Goal: Information Seeking & Learning: Learn about a topic

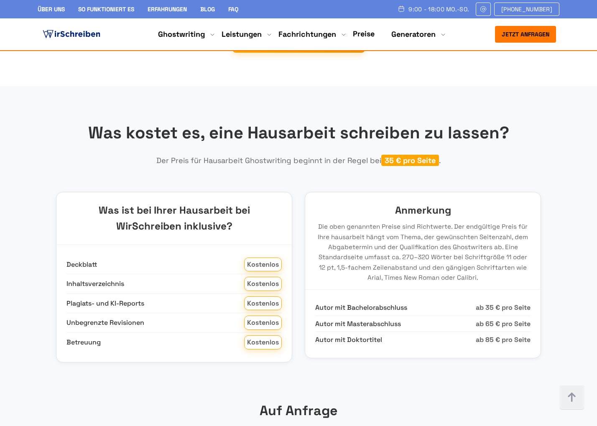
scroll to position [952, 0]
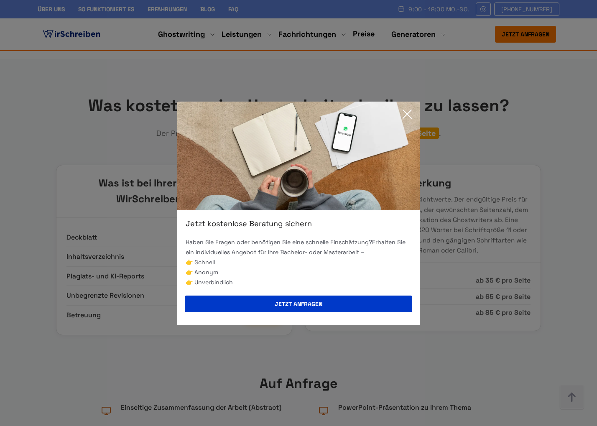
click at [408, 114] on icon at bounding box center [407, 114] width 8 height 8
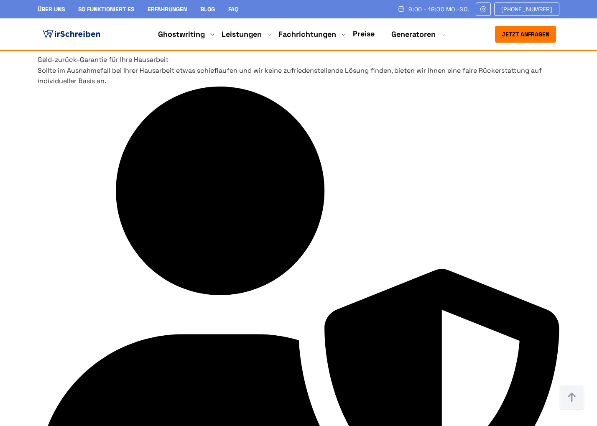
scroll to position [3570, 0]
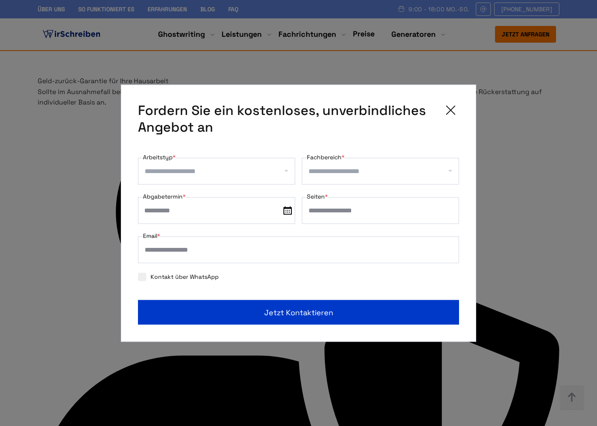
click at [457, 112] on icon at bounding box center [450, 110] width 17 height 17
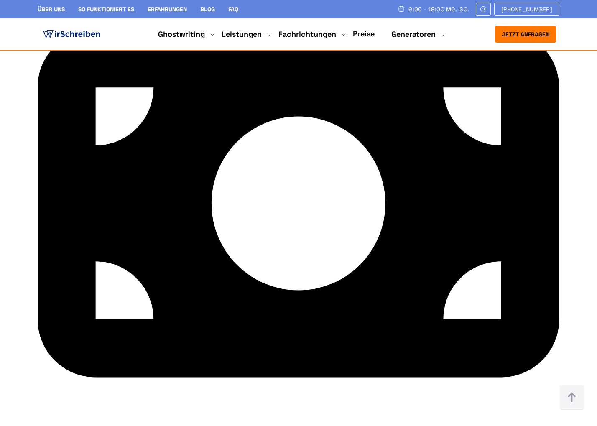
scroll to position [4145, 0]
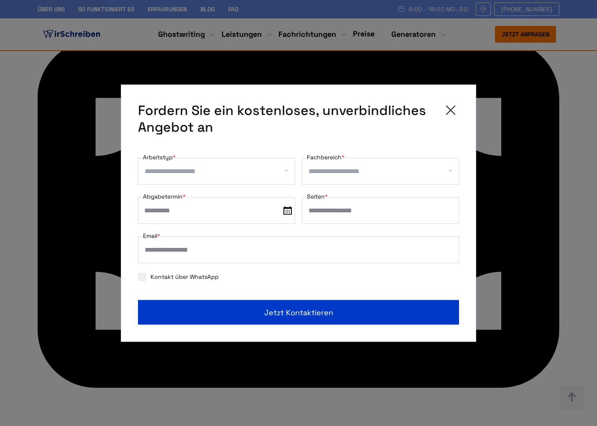
click at [440, 107] on div "Fordern Sie ein kostenloses, unverbindliches Angebot an" at bounding box center [298, 118] width 321 height 33
click at [444, 107] on icon at bounding box center [450, 110] width 17 height 17
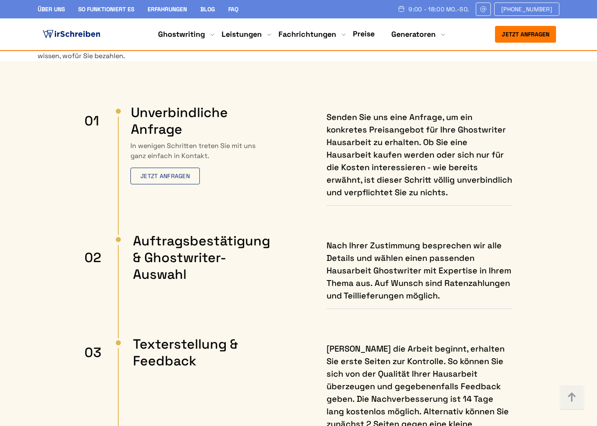
scroll to position [251, 0]
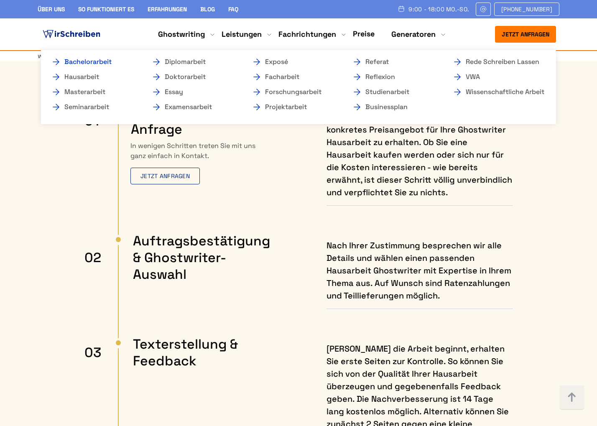
click at [77, 64] on link "Bachelorarbeit" at bounding box center [93, 62] width 84 height 10
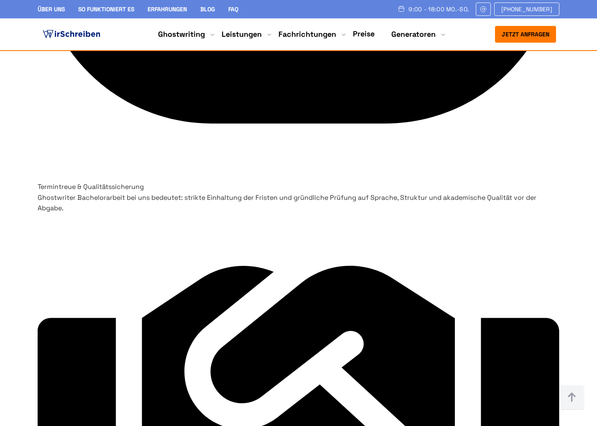
scroll to position [3415, 0]
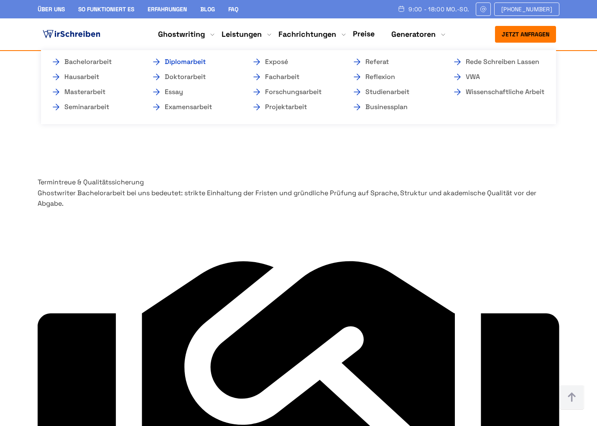
click at [183, 60] on link "Diplomarbeit" at bounding box center [193, 62] width 84 height 10
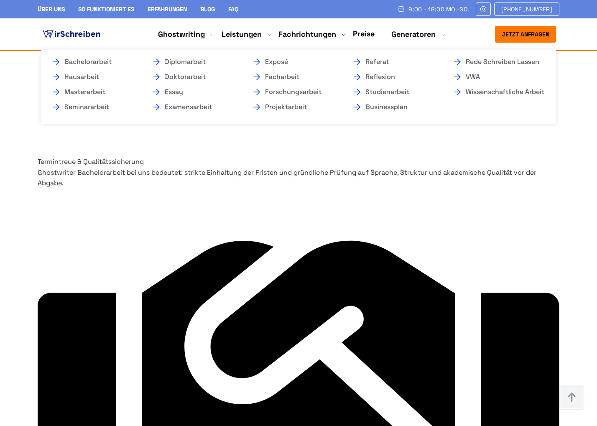
scroll to position [3437, 0]
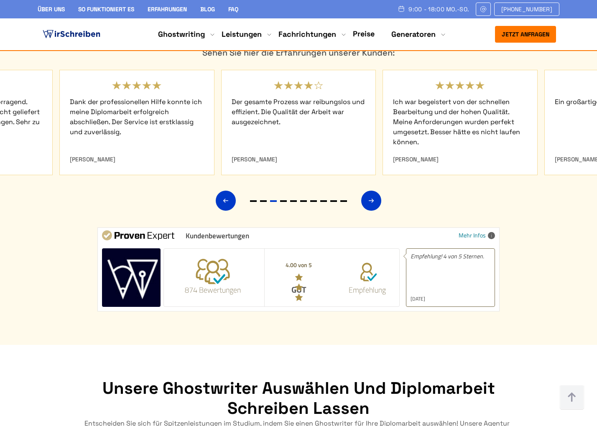
scroll to position [3610, 0]
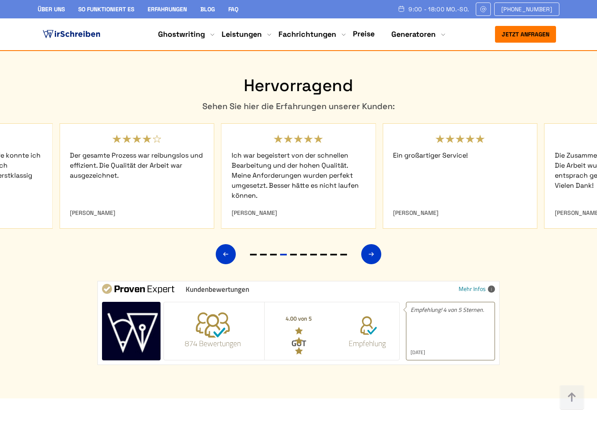
click at [145, 302] on img at bounding box center [131, 331] width 58 height 58
click at [229, 312] on span at bounding box center [213, 325] width 34 height 27
click at [219, 312] on span at bounding box center [213, 325] width 34 height 27
click at [503, 217] on div "Hervorragend Sehen Sie hier die Erfahrungen unserer Kunden:" at bounding box center [298, 220] width 535 height 289
click at [493, 285] on span at bounding box center [491, 288] width 7 height 7
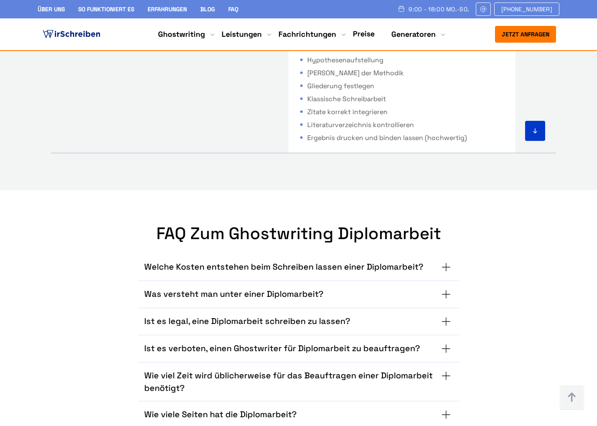
scroll to position [5172, 0]
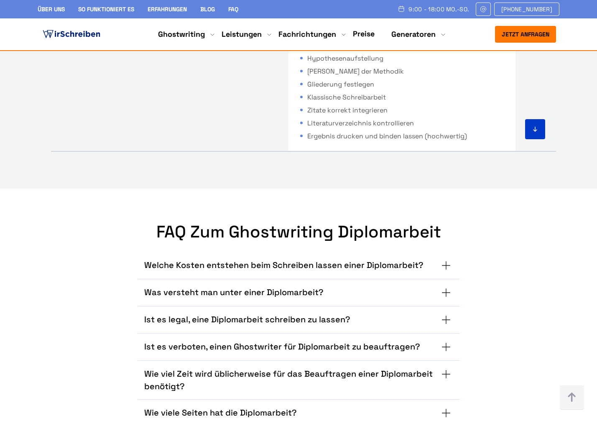
click at [246, 279] on div "Was versteht man unter einer Diplomarbeit? Eine Diplomarbeit ist eine wissensch…" at bounding box center [298, 292] width 322 height 27
click at [246, 252] on div "Welche Kosten entstehen beim Schreiben lassen einer Diplomarbeit? Die Kosten fü…" at bounding box center [298, 265] width 322 height 27
click at [248, 279] on div "Was versteht man unter einer Diplomarbeit? Eine Diplomarbeit ist eine wissensch…" at bounding box center [298, 292] width 322 height 27
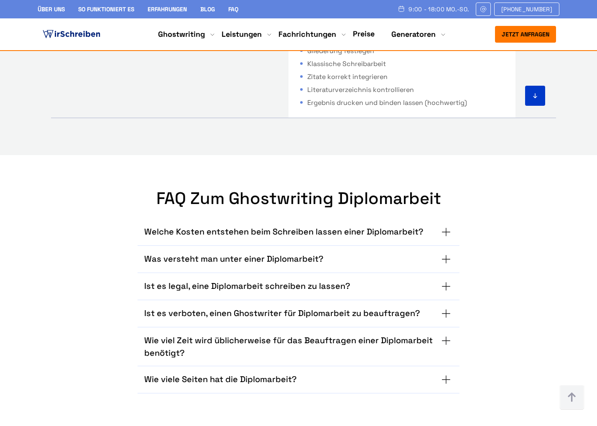
scroll to position [5209, 0]
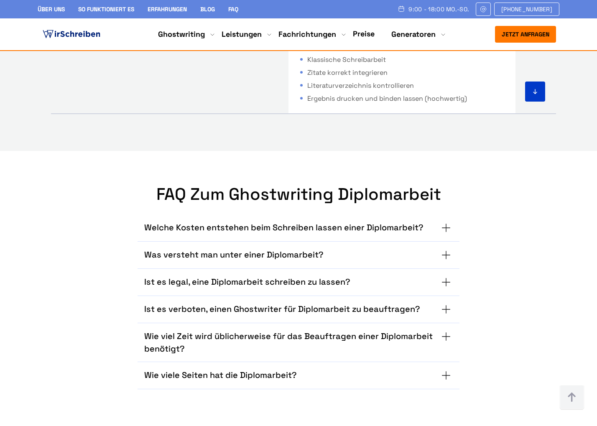
click at [448, 275] on summary "Ist es legal, eine Diplomarbeit schreiben zu lassen?" at bounding box center [298, 281] width 308 height 13
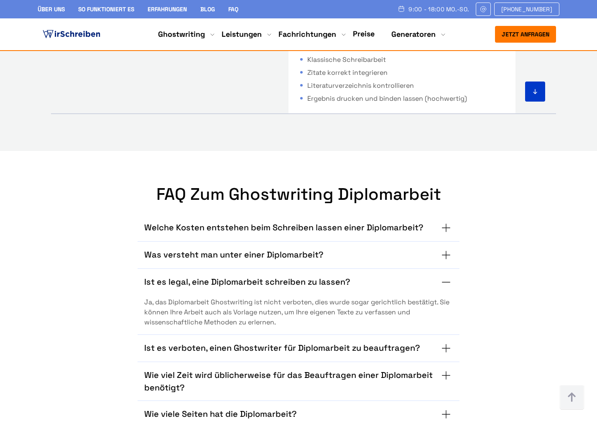
click at [448, 275] on summary "Ist es legal, eine Diplomarbeit schreiben zu lassen?" at bounding box center [298, 281] width 308 height 13
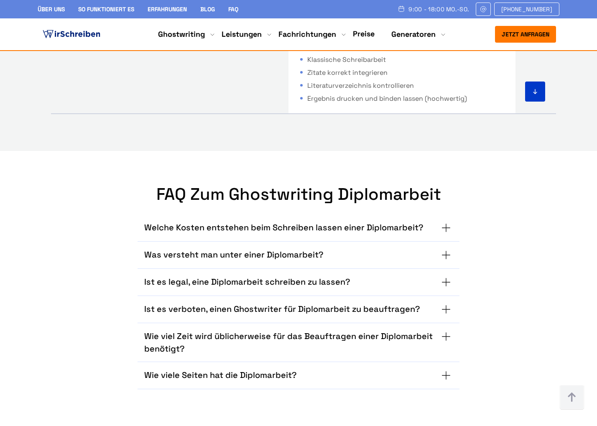
click at [442, 269] on div "Ist es legal, eine Diplomarbeit schreiben zu lassen? [PERSON_NAME], das Diploma…" at bounding box center [298, 282] width 322 height 27
click at [442, 302] on summary "Ist es verboten, einen Ghostwriter für Diplomarbeit zu beauftragen?" at bounding box center [298, 308] width 308 height 13
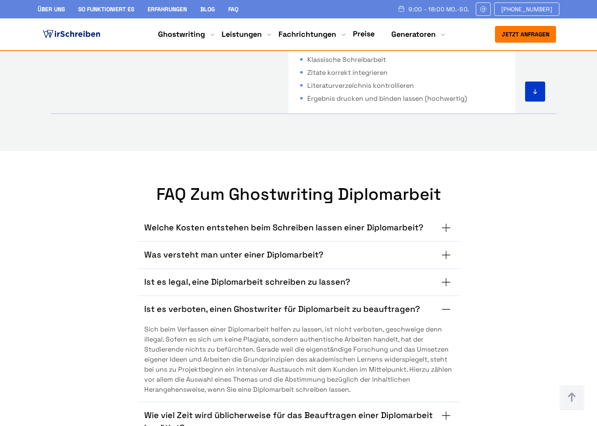
click at [442, 302] on summary "Ist es verboten, einen Ghostwriter für Diplomarbeit zu beauftragen?" at bounding box center [298, 308] width 308 height 13
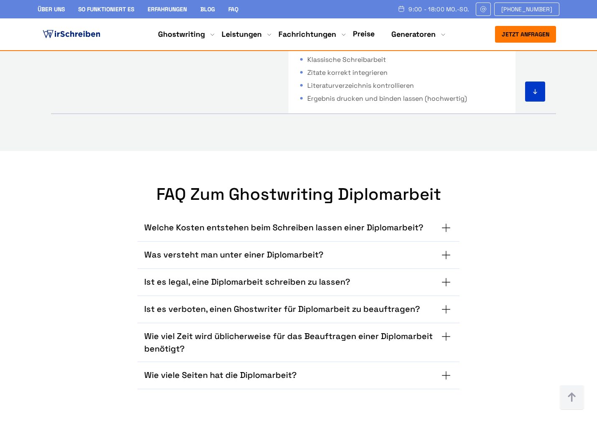
click at [428, 296] on div "Ist es verboten, einen Ghostwriter für Diplomarbeit zu beauftragen? Sich beim V…" at bounding box center [298, 309] width 322 height 27
click at [428, 330] on h3 "Wie viel Zeit wird üblicherweise für das Beauftragen einer Diplomarbeit benötig…" at bounding box center [291, 342] width 295 height 25
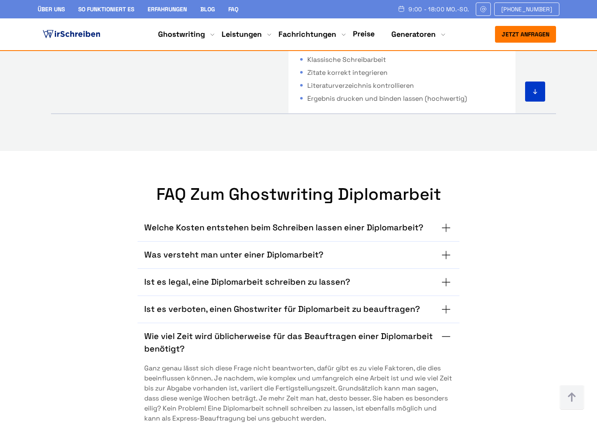
click at [478, 272] on div "Welche Kosten entstehen beim Schreiben lassen einer Diplomarbeit? Die Kosten fü…" at bounding box center [298, 331] width 483 height 254
click at [454, 323] on div "Wie viel Zeit wird üblicherweise für das Beauftragen einer Diplomarbeit benötig…" at bounding box center [298, 377] width 322 height 108
click at [451, 330] on summary "Wie viel Zeit wird üblicherweise für das Beauftragen einer Diplomarbeit benötig…" at bounding box center [298, 342] width 308 height 25
